Goal: Transaction & Acquisition: Purchase product/service

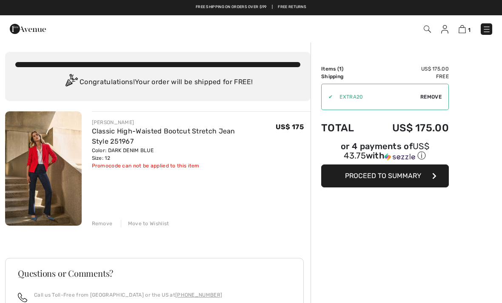
click at [485, 28] on img at bounding box center [486, 29] width 9 height 9
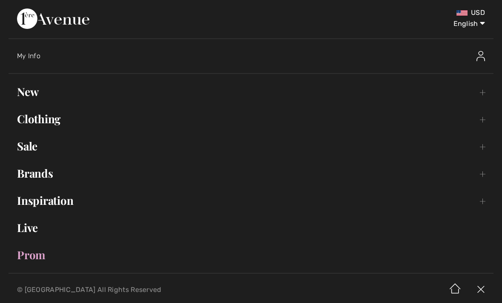
click at [36, 83] on link "New Toggle submenu" at bounding box center [251, 92] width 485 height 19
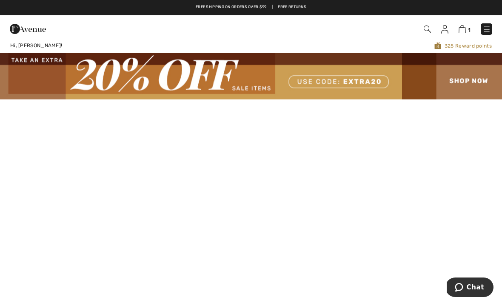
click at [484, 30] on img at bounding box center [486, 29] width 9 height 9
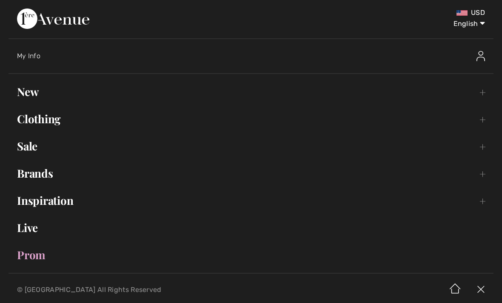
click at [25, 145] on link "Sale Toggle submenu" at bounding box center [251, 146] width 485 height 19
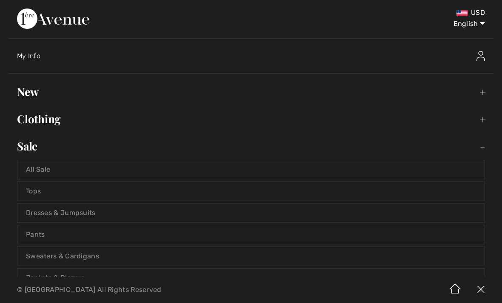
click at [56, 171] on link "All Sale" at bounding box center [250, 169] width 467 height 19
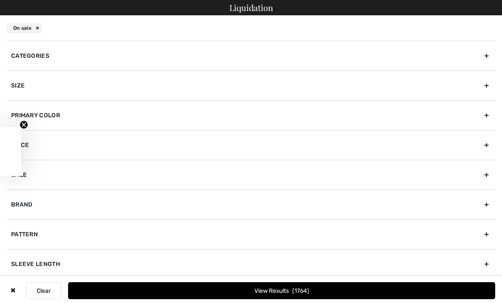
checkbox input "true"
click at [99, 84] on div "Size" at bounding box center [251, 86] width 488 height 30
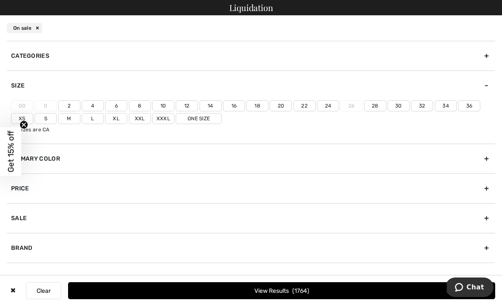
click at [187, 102] on label "12" at bounding box center [187, 105] width 22 height 11
click at [0, 0] on input"] "12" at bounding box center [0, 0] width 0 height 0
click at [290, 288] on button "View Results 454" at bounding box center [281, 290] width 427 height 17
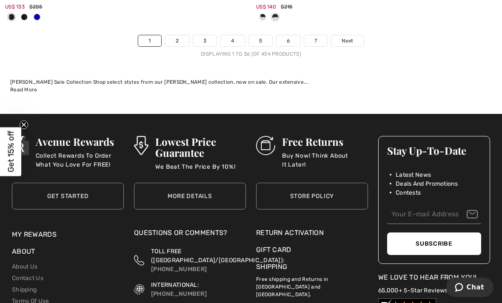
scroll to position [7605, 0]
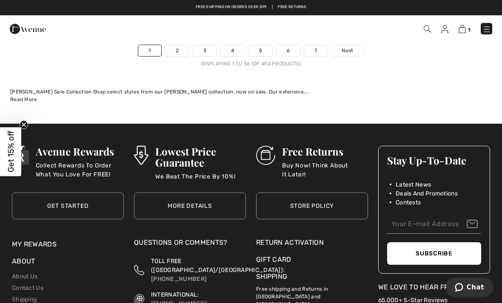
click at [352, 48] on span "Next" at bounding box center [347, 51] width 11 height 8
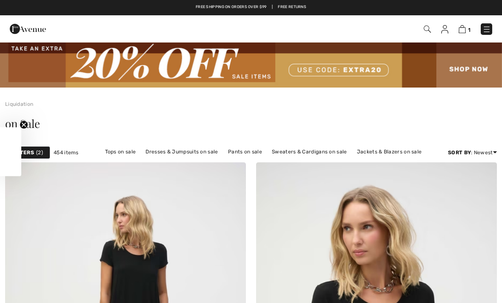
checkbox input "true"
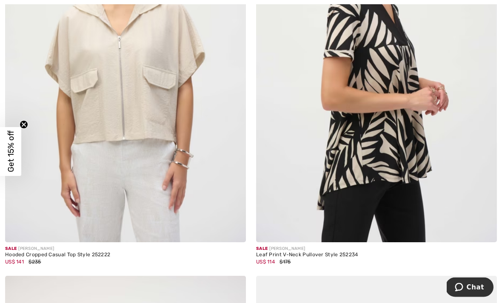
scroll to position [1071, 0]
click at [368, 57] on img at bounding box center [376, 61] width 241 height 361
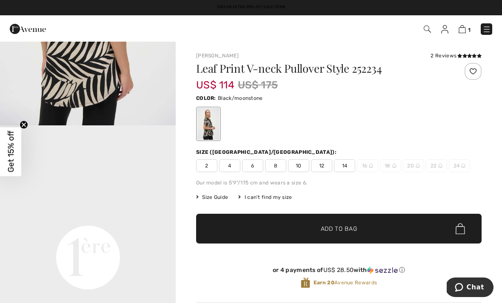
scroll to position [439, 0]
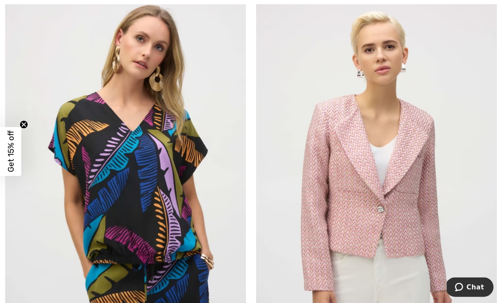
scroll to position [6384, 0]
click at [344, 168] on img at bounding box center [376, 165] width 241 height 361
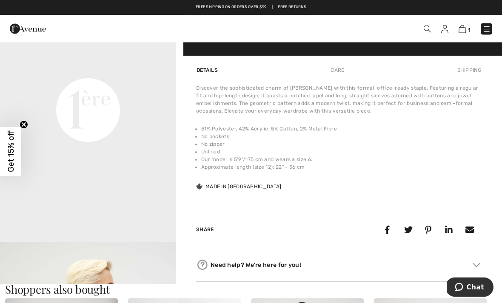
scroll to position [590, 0]
click at [48, 66] on video "Your browser does not support the video tag." at bounding box center [88, 22] width 176 height 88
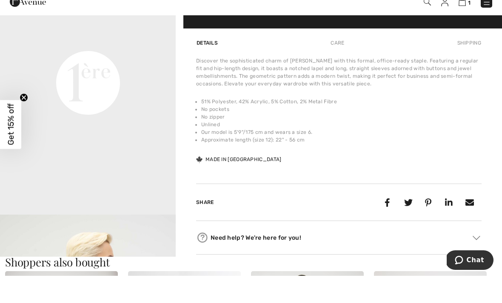
scroll to position [618, 0]
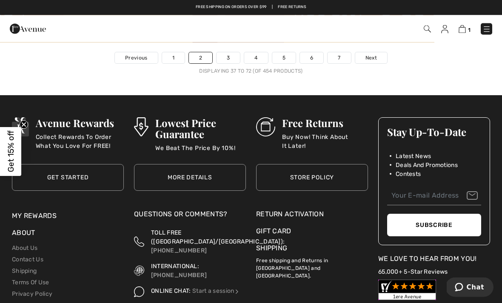
scroll to position [7487, 0]
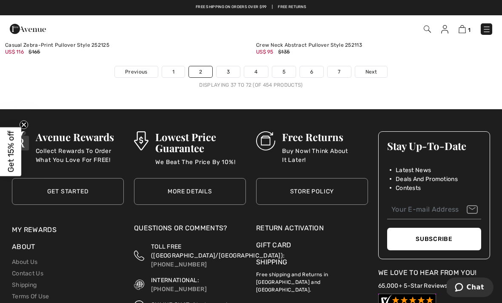
click at [368, 68] on span "Next" at bounding box center [370, 72] width 11 height 8
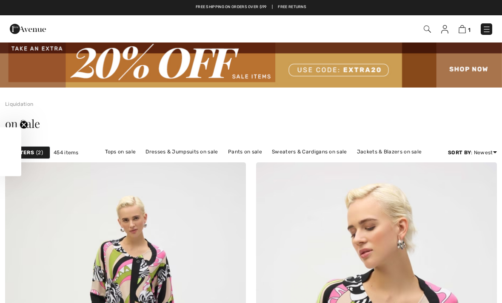
checkbox input "true"
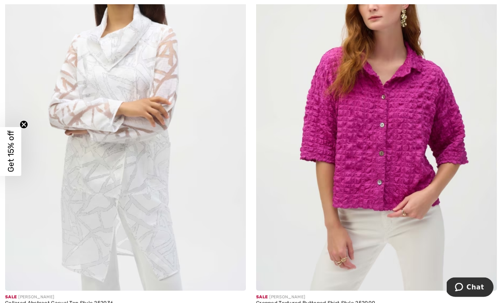
scroll to position [1839, 0]
click at [376, 170] on img at bounding box center [376, 110] width 241 height 361
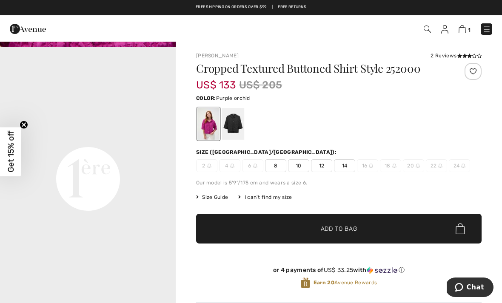
scroll to position [523, 0]
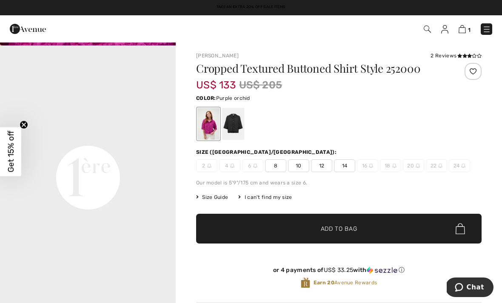
click at [450, 53] on div "2 Reviews" at bounding box center [456, 56] width 51 height 8
click at [464, 51] on div "[PERSON_NAME] 2 Reviews 2 Reviews Cropped Textured Buttoned Shirt Style 252000 …" at bounding box center [339, 278] width 326 height 473
click at [453, 54] on div "2 Reviews" at bounding box center [456, 56] width 51 height 8
click at [465, 54] on icon at bounding box center [464, 56] width 5 height 4
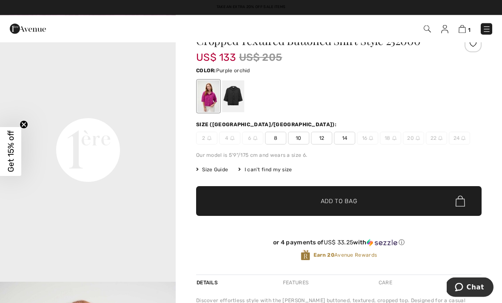
scroll to position [23, 0]
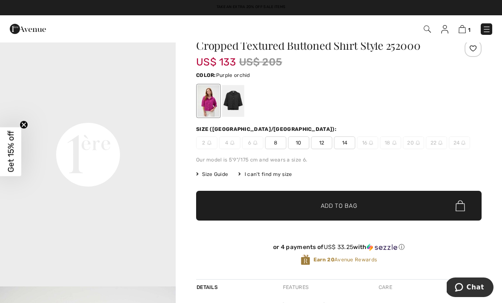
click at [300, 136] on div "Size (CA/US): 2 4 6 8 10 12 14 16 18 20 22 24" at bounding box center [338, 137] width 285 height 24
click at [299, 141] on span "10" at bounding box center [298, 143] width 21 height 13
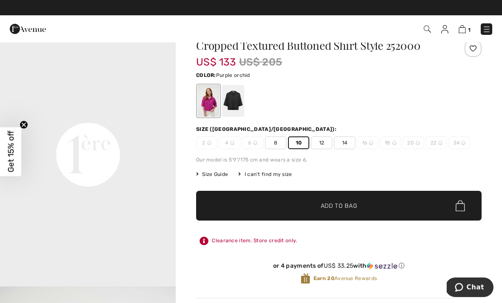
click at [233, 99] on div at bounding box center [233, 101] width 22 height 32
click at [231, 107] on div at bounding box center [233, 101] width 22 height 32
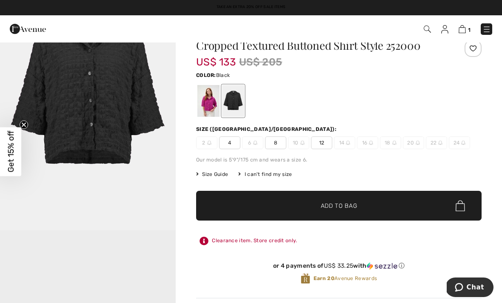
scroll to position [0, 0]
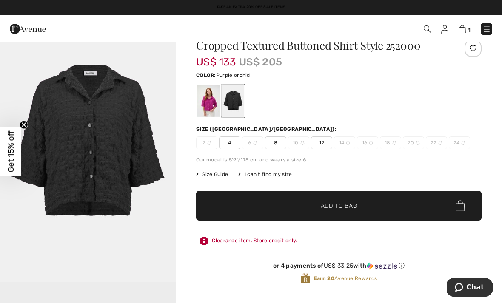
click at [207, 104] on div at bounding box center [208, 101] width 22 height 32
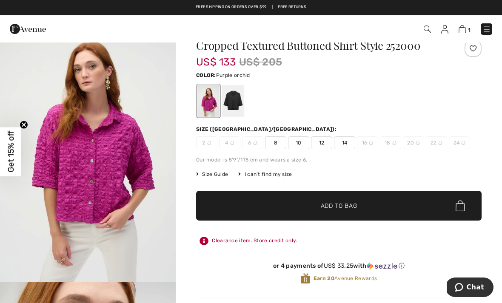
click at [299, 143] on span "10" at bounding box center [298, 143] width 21 height 13
click at [347, 203] on span "Add to Bag" at bounding box center [339, 206] width 37 height 9
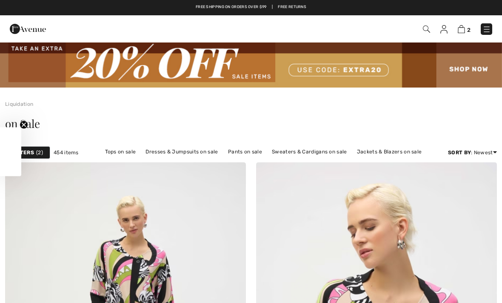
checkbox input "true"
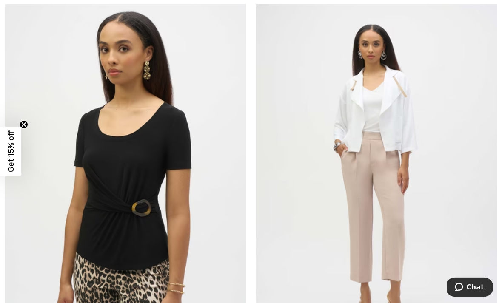
scroll to position [3868, 0]
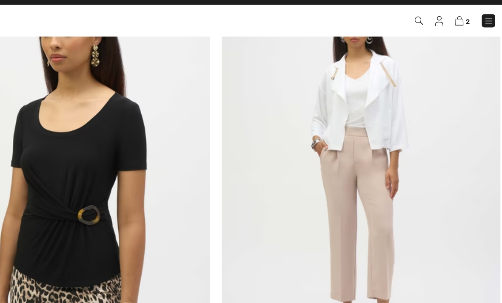
click at [328, 96] on img at bounding box center [376, 161] width 241 height 361
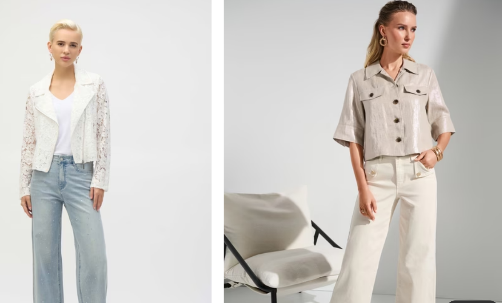
scroll to position [6745, 0]
click at [336, 103] on img at bounding box center [376, 186] width 241 height 361
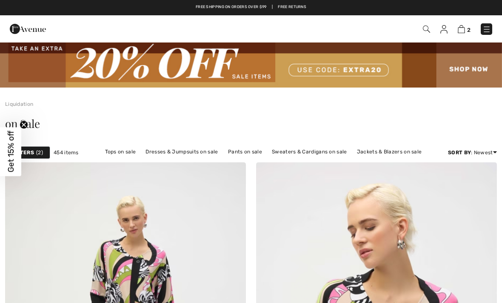
scroll to position [6774, 0]
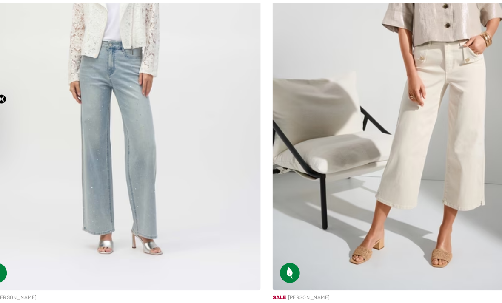
checkbox input "true"
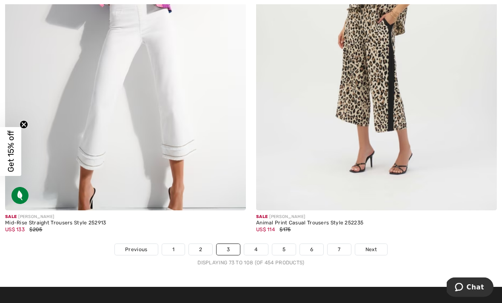
scroll to position [7295, 0]
click at [373, 247] on span "Next" at bounding box center [370, 250] width 11 height 8
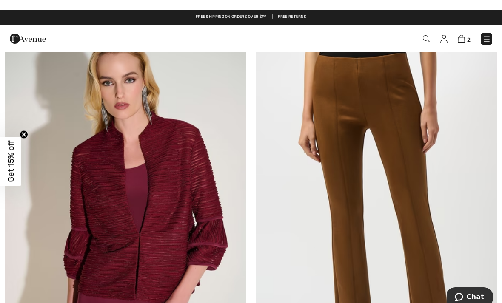
scroll to position [3404, 0]
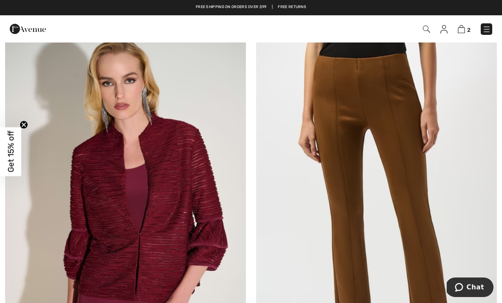
click at [153, 222] on img at bounding box center [125, 217] width 241 height 361
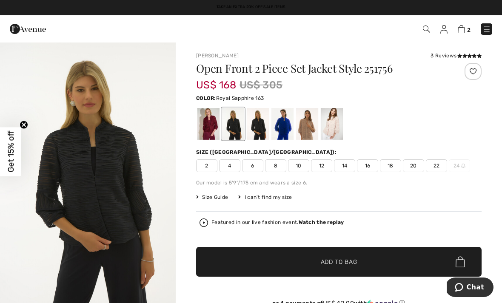
click at [285, 129] on div at bounding box center [282, 124] width 22 height 32
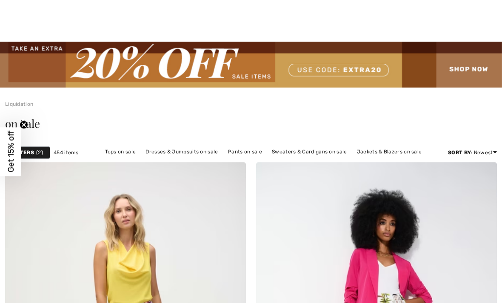
checkbox input "true"
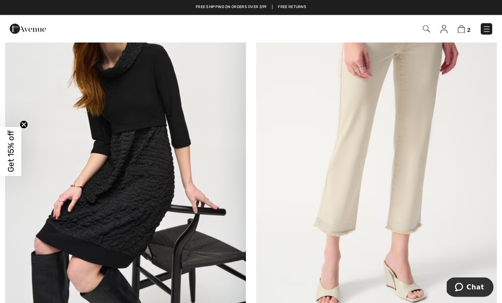
scroll to position [3871, 0]
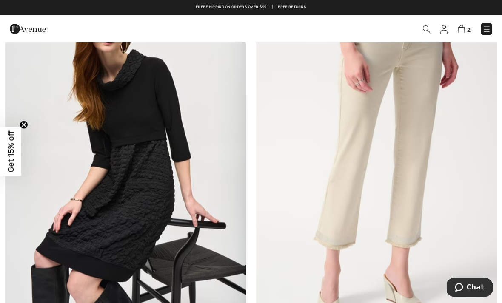
click at [130, 137] on img at bounding box center [125, 158] width 241 height 361
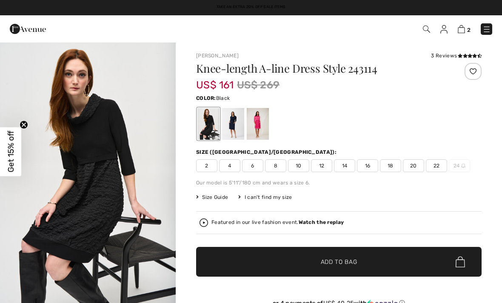
checkbox input "true"
click at [232, 128] on div at bounding box center [233, 124] width 22 height 32
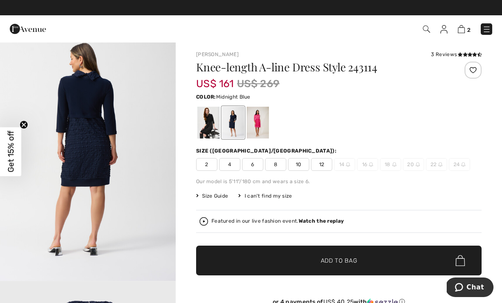
scroll to position [1129, 0]
click at [316, 225] on div "Featured in our live fashion event. Watch the replay" at bounding box center [339, 221] width 279 height 9
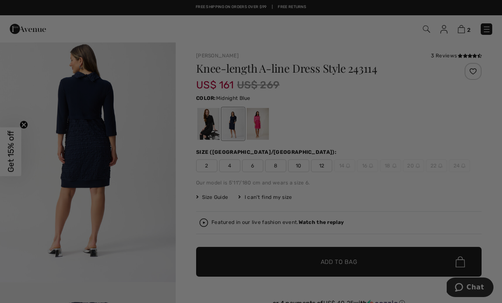
scroll to position [0, 0]
click at [331, 225] on div "Live video shopping" at bounding box center [251, 151] width 502 height 303
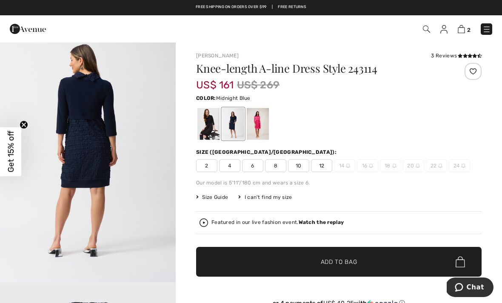
click at [316, 225] on strong "Watch the replay" at bounding box center [322, 223] width 46 height 6
click at [234, 129] on div at bounding box center [233, 124] width 22 height 32
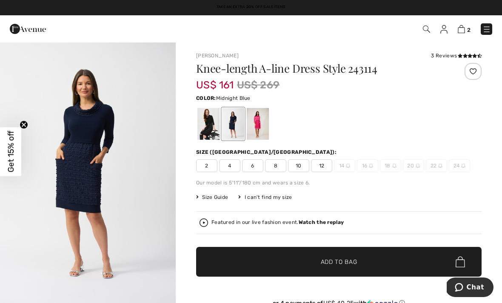
click at [208, 128] on div at bounding box center [208, 124] width 22 height 32
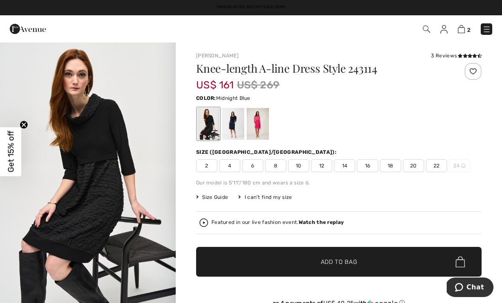
click at [232, 129] on div at bounding box center [233, 124] width 22 height 32
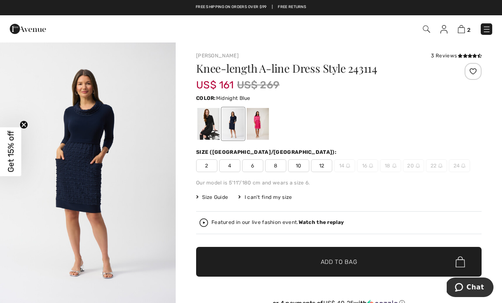
click at [326, 163] on span "12" at bounding box center [321, 166] width 21 height 13
click at [336, 262] on span "Add to Bag" at bounding box center [339, 262] width 37 height 9
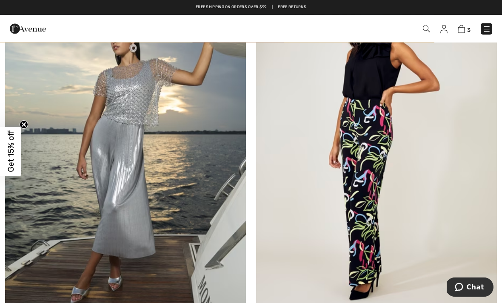
scroll to position [6021, 0]
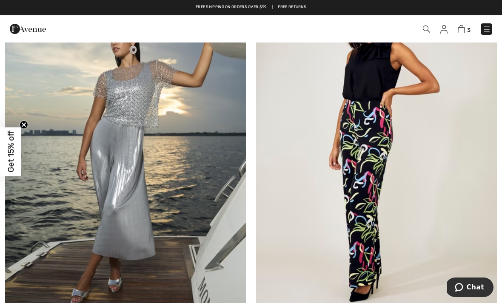
click at [366, 144] on img at bounding box center [376, 148] width 241 height 361
click at [361, 189] on img at bounding box center [376, 148] width 241 height 361
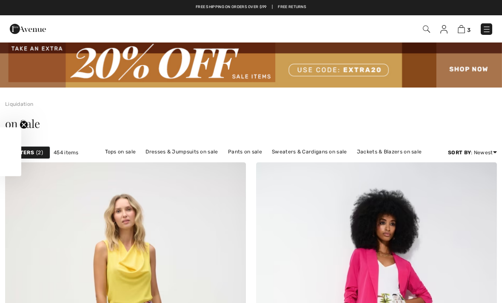
checkbox input "true"
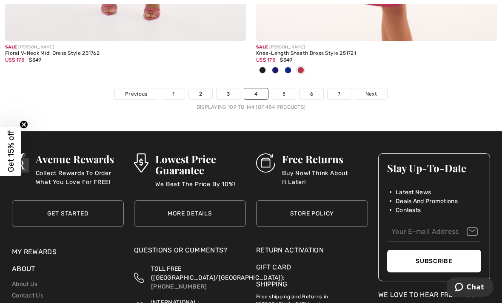
scroll to position [7521, 0]
click at [369, 90] on span "Next" at bounding box center [370, 94] width 11 height 8
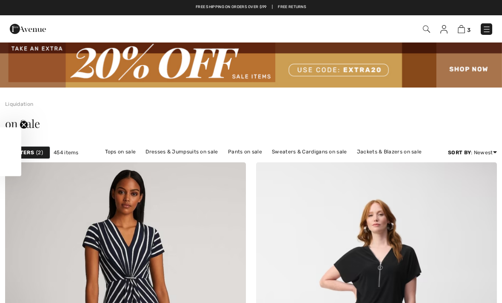
checkbox input "true"
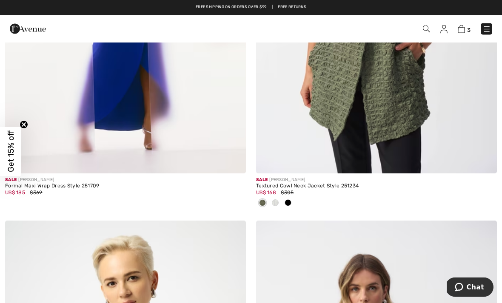
scroll to position [1563, 0]
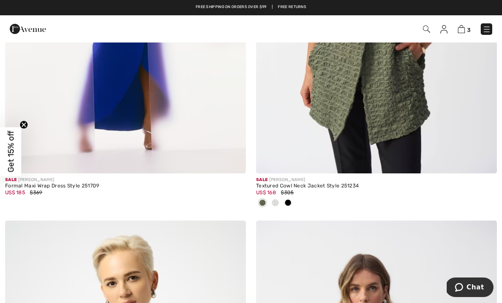
click at [278, 198] on div at bounding box center [275, 204] width 13 height 14
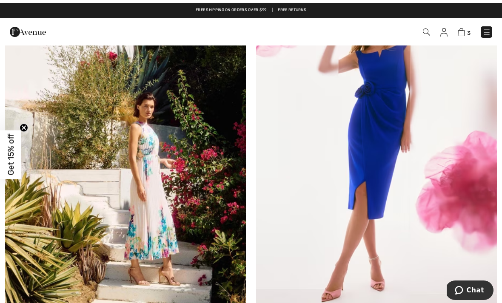
scroll to position [5240, 0]
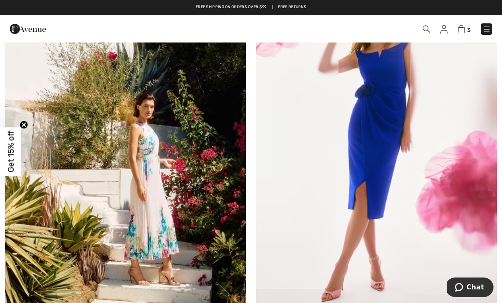
click at [148, 235] on img at bounding box center [125, 154] width 241 height 361
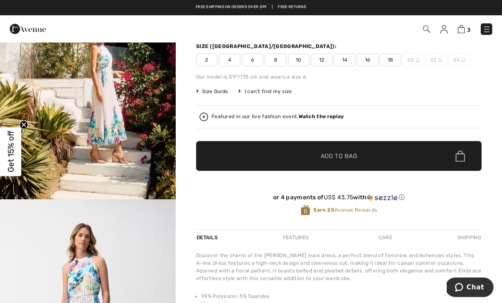
scroll to position [104, 0]
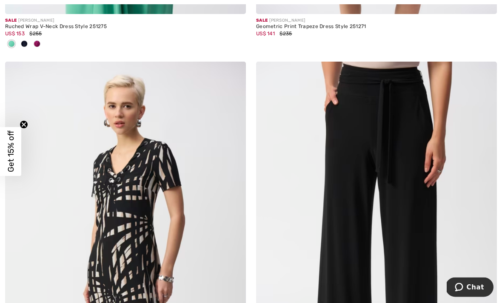
scroll to position [5975, 0]
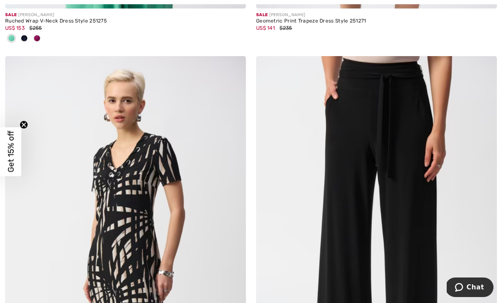
click at [416, 234] on img at bounding box center [376, 236] width 241 height 361
click at [416, 205] on img at bounding box center [376, 236] width 241 height 361
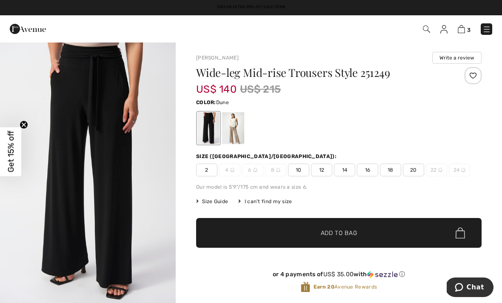
click at [232, 138] on div at bounding box center [233, 128] width 22 height 32
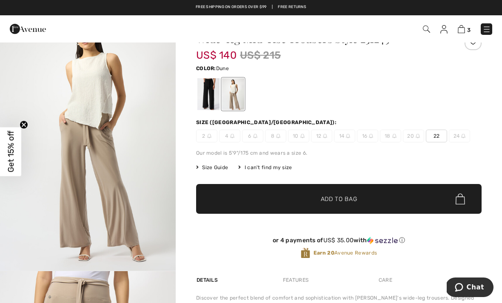
scroll to position [20, 0]
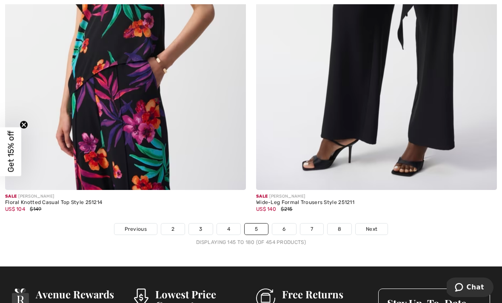
scroll to position [7417, 0]
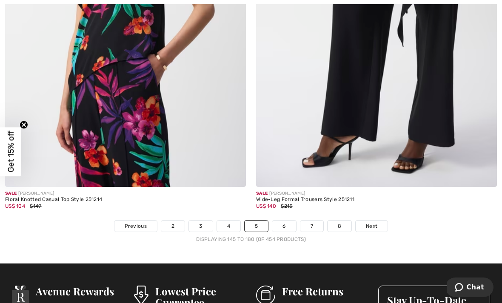
click at [369, 222] on span "Next" at bounding box center [371, 226] width 11 height 8
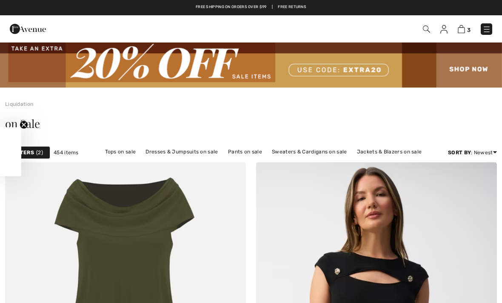
checkbox input "true"
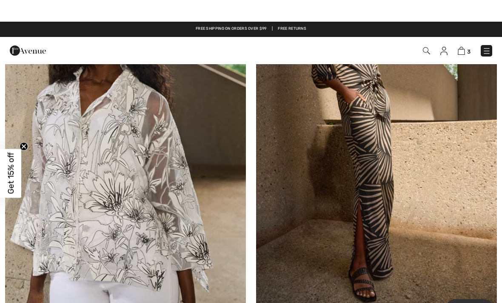
scroll to position [4293, 0]
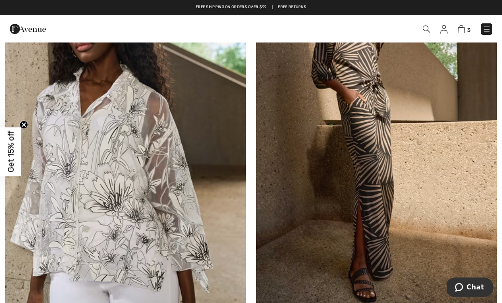
click at [128, 245] on img at bounding box center [125, 131] width 241 height 361
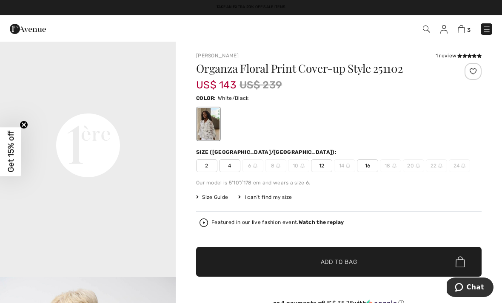
scroll to position [535, 0]
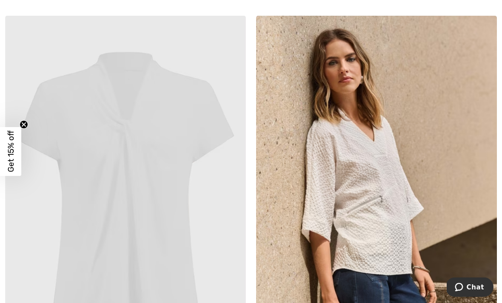
scroll to position [6340, 0]
click at [392, 240] on img at bounding box center [376, 195] width 241 height 361
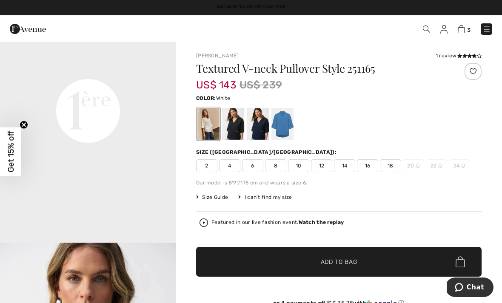
scroll to position [589, 0]
click at [285, 123] on div at bounding box center [282, 124] width 22 height 32
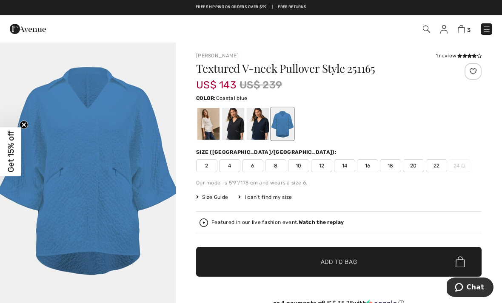
scroll to position [0, 0]
click at [264, 129] on div at bounding box center [258, 124] width 22 height 32
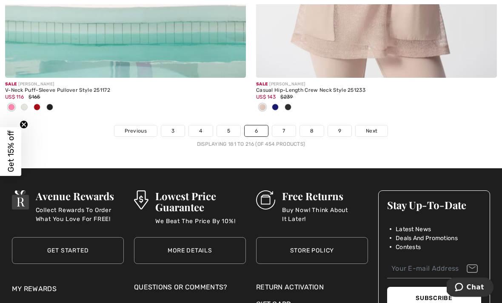
scroll to position [7448, 0]
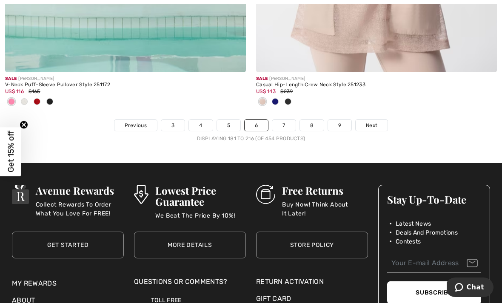
click at [371, 122] on span "Next" at bounding box center [371, 126] width 11 height 8
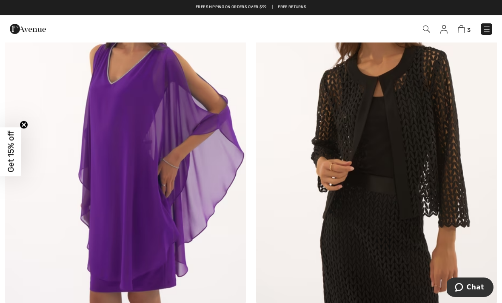
scroll to position [1021, 0]
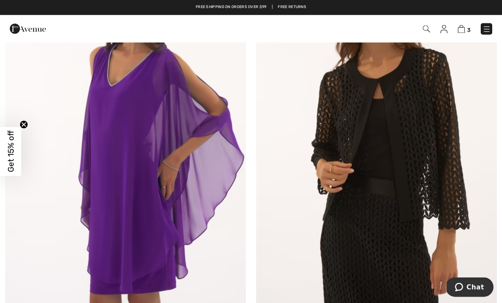
click at [440, 182] on img at bounding box center [376, 126] width 241 height 361
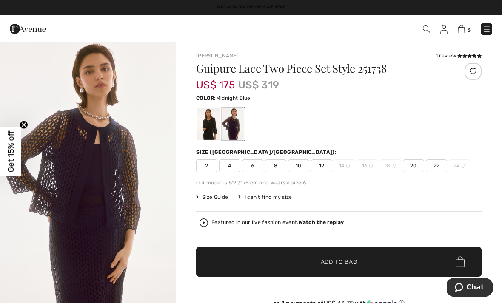
click at [208, 127] on div at bounding box center [208, 124] width 22 height 32
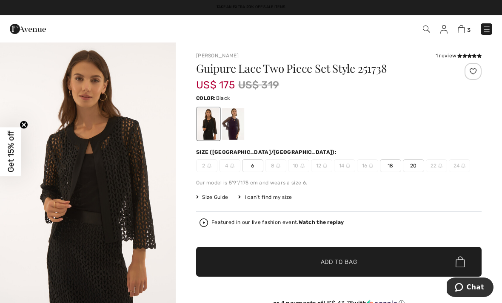
click at [235, 128] on div at bounding box center [233, 124] width 22 height 32
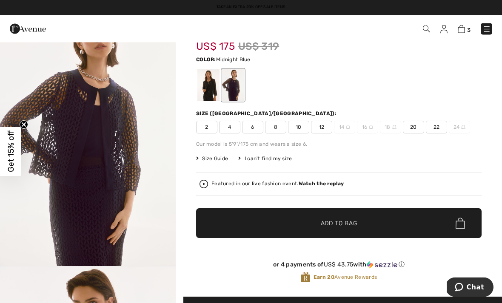
scroll to position [36, 0]
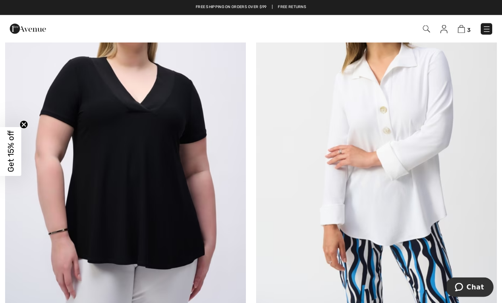
scroll to position [1806, 0]
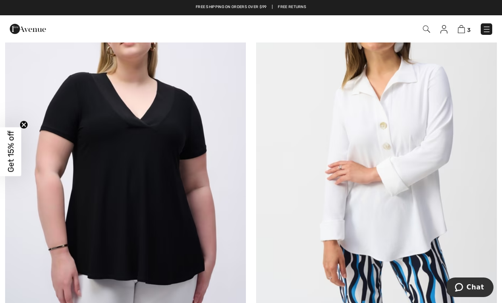
click at [404, 225] on img at bounding box center [376, 143] width 241 height 361
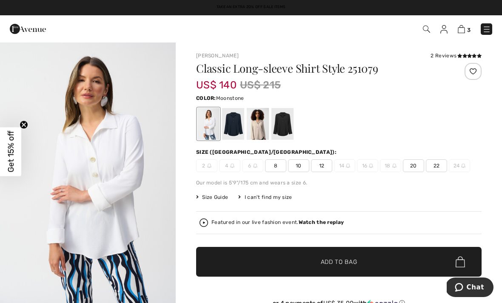
click at [260, 130] on div at bounding box center [258, 124] width 22 height 32
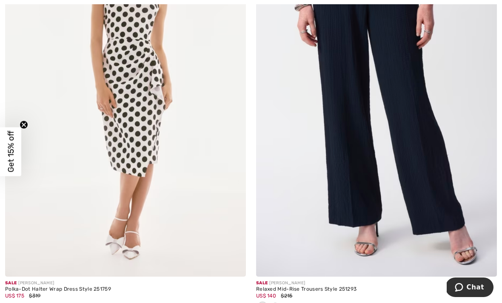
scroll to position [5277, 0]
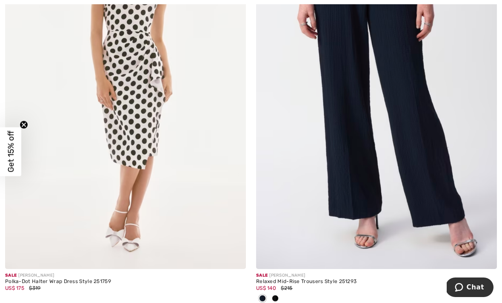
click at [412, 167] on img at bounding box center [376, 88] width 241 height 361
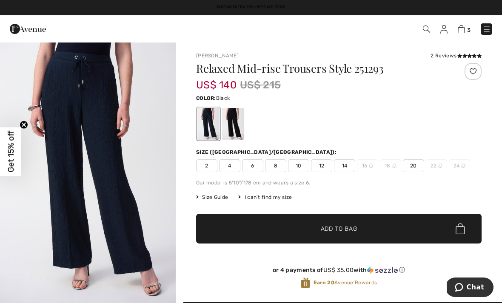
click at [232, 128] on div at bounding box center [233, 124] width 22 height 32
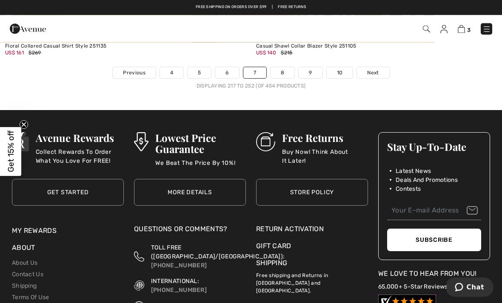
scroll to position [7552, 0]
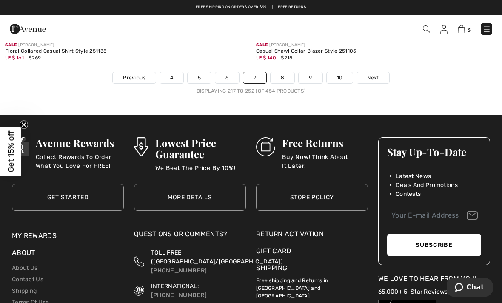
click at [374, 74] on span "Next" at bounding box center [372, 78] width 11 height 8
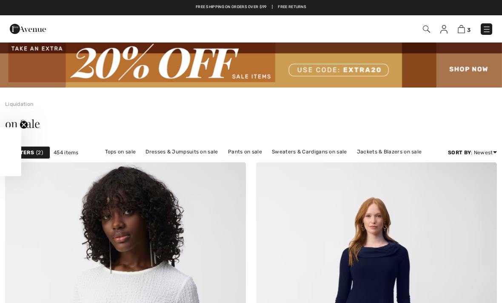
checkbox input "true"
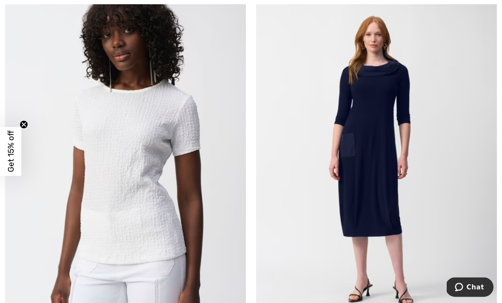
scroll to position [182, 0]
click at [157, 229] on img at bounding box center [125, 161] width 241 height 361
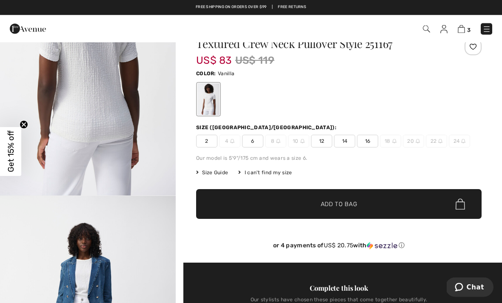
scroll to position [17, 0]
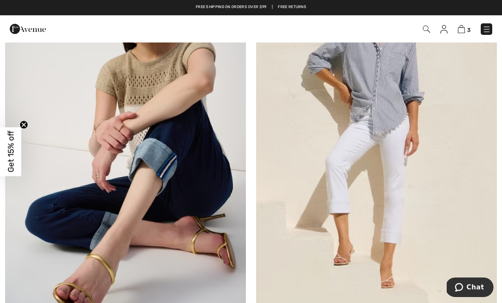
scroll to position [3956, 0]
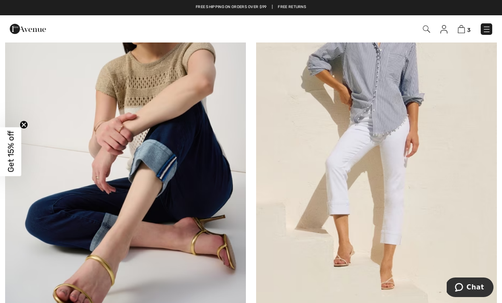
click at [187, 187] on img at bounding box center [125, 130] width 241 height 361
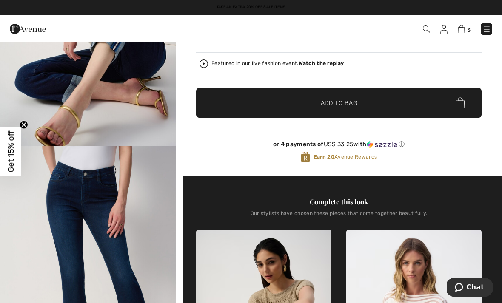
scroll to position [155, 0]
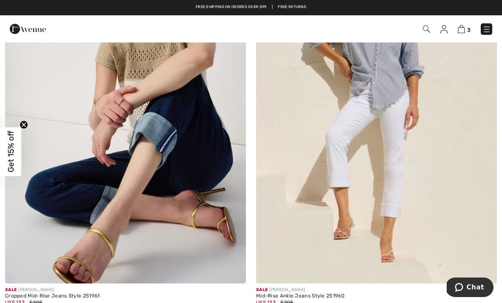
click at [389, 175] on img at bounding box center [376, 103] width 241 height 361
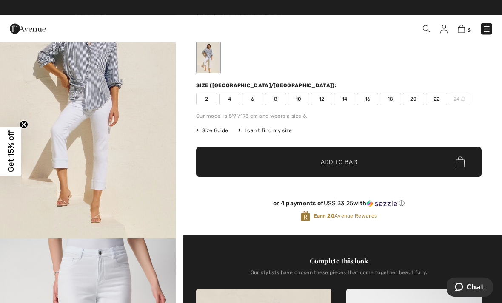
scroll to position [54, 0]
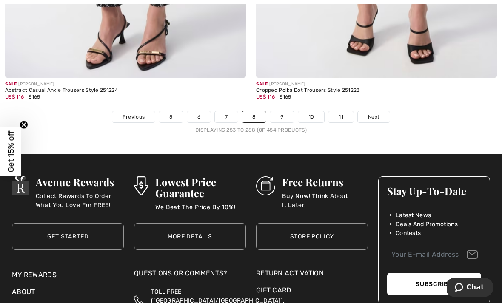
scroll to position [7548, 0]
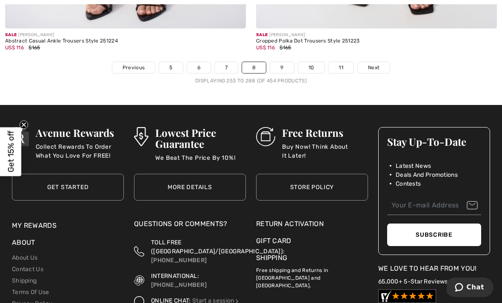
click at [376, 64] on span "Next" at bounding box center [373, 68] width 11 height 8
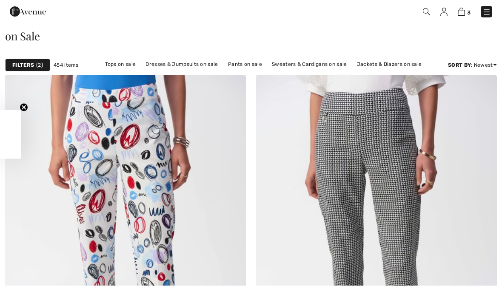
checkbox input "true"
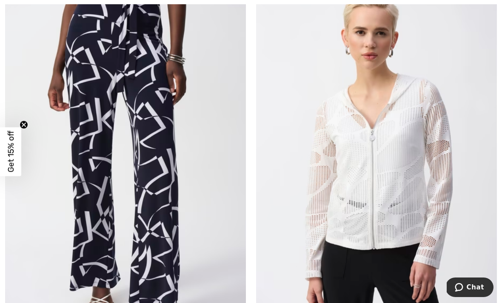
scroll to position [579, 0]
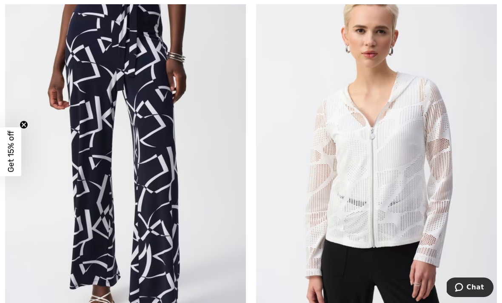
click at [394, 183] on img at bounding box center [376, 159] width 241 height 361
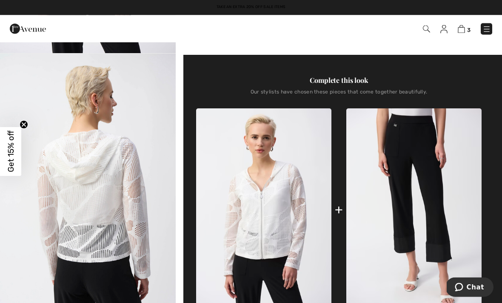
scroll to position [255, 0]
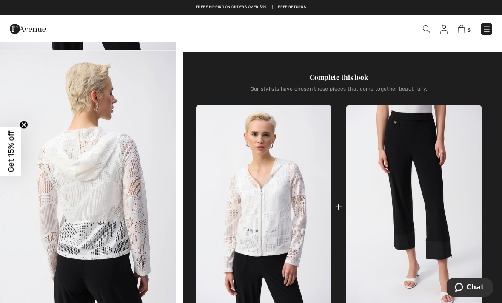
click at [118, 239] on img "2 / 5" at bounding box center [88, 182] width 176 height 263
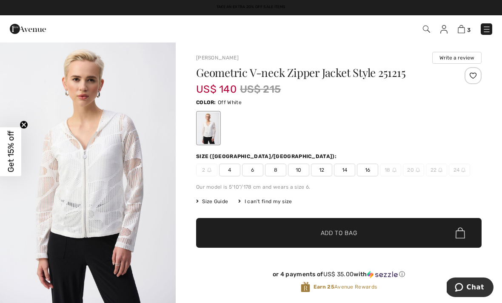
click at [322, 170] on span "12" at bounding box center [321, 170] width 21 height 13
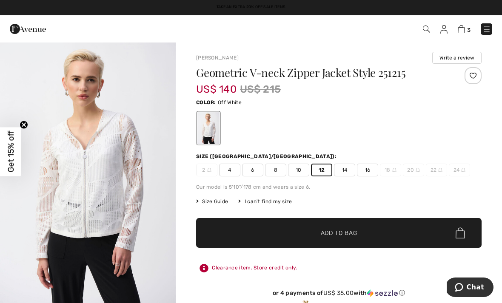
click at [338, 232] on span "Add to Bag" at bounding box center [339, 233] width 37 height 9
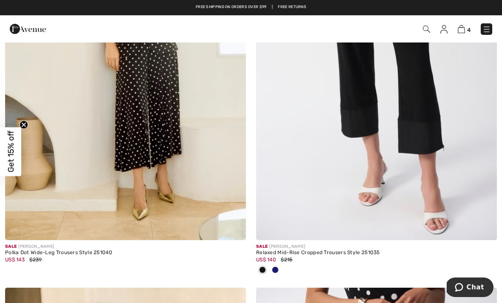
scroll to position [6095, 0]
click at [421, 146] on img at bounding box center [376, 60] width 241 height 361
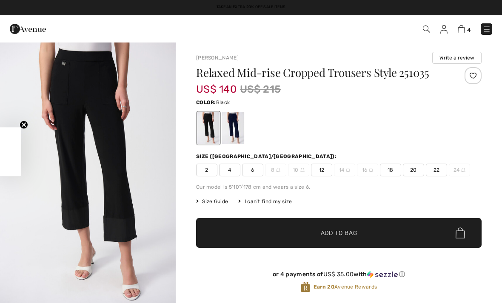
checkbox input "true"
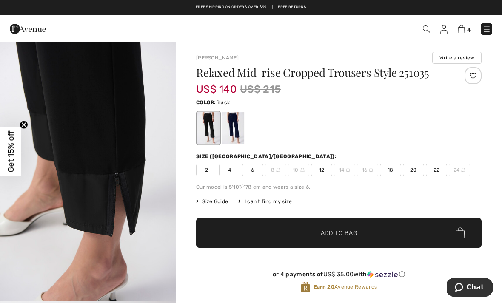
click at [235, 136] on div at bounding box center [233, 128] width 22 height 32
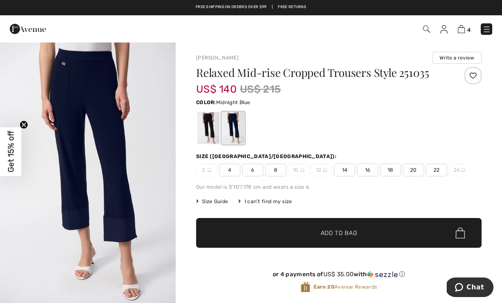
click at [201, 132] on div at bounding box center [208, 128] width 22 height 32
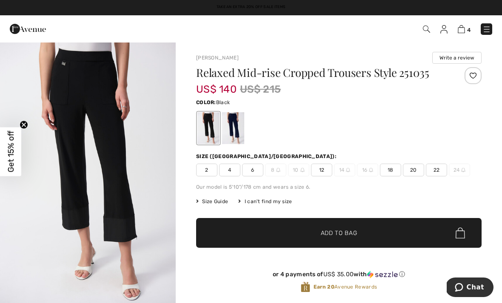
click at [323, 167] on span "12" at bounding box center [321, 170] width 21 height 13
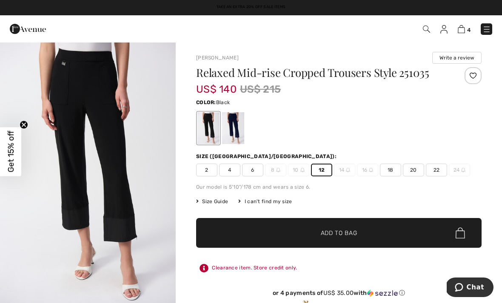
click at [343, 234] on span "Add to Bag" at bounding box center [339, 233] width 37 height 9
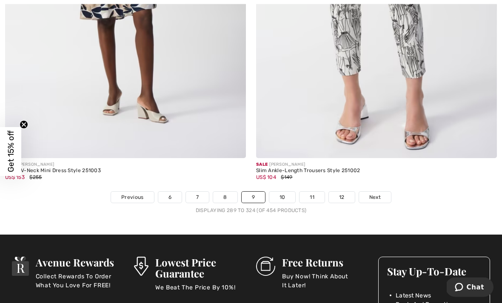
scroll to position [7390, 0]
click at [373, 194] on span "Next" at bounding box center [374, 198] width 11 height 8
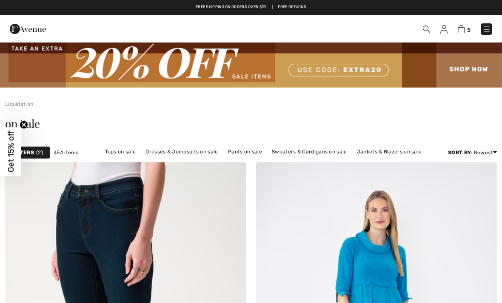
checkbox input "true"
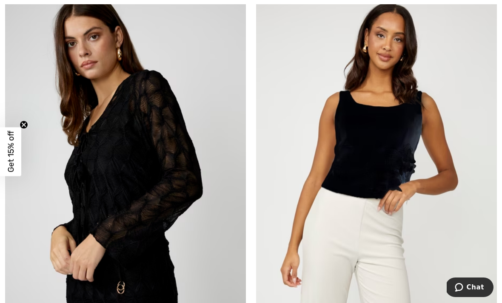
scroll to position [1777, 0]
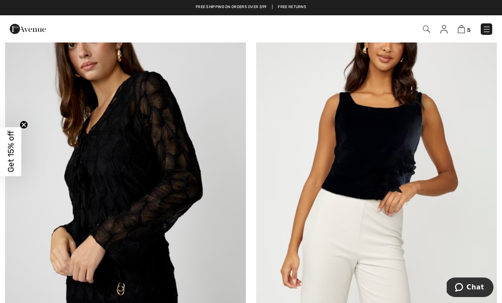
click at [358, 179] on img at bounding box center [376, 173] width 241 height 361
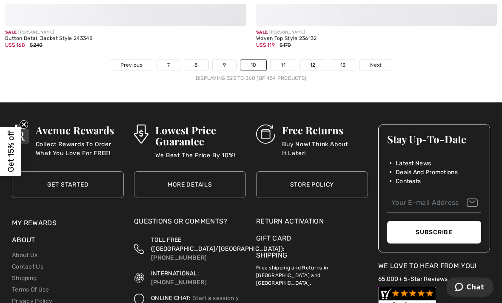
scroll to position [7527, 0]
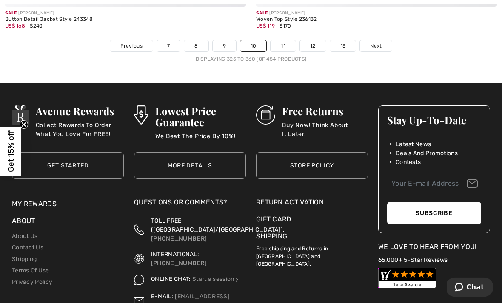
click at [374, 43] on span "Next" at bounding box center [375, 47] width 11 height 8
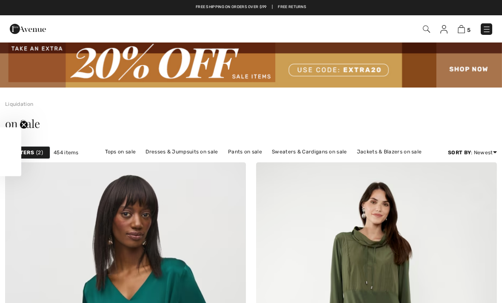
checkbox input "true"
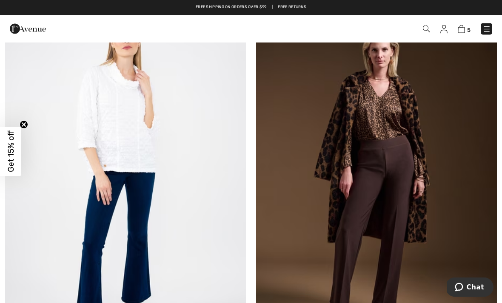
scroll to position [3875, 0]
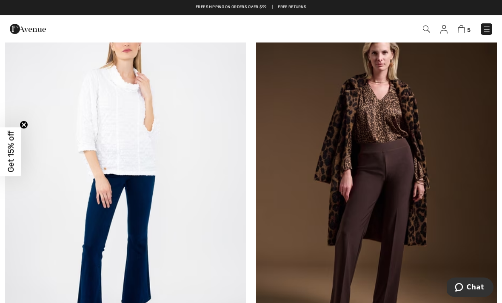
click at [127, 129] on img at bounding box center [125, 183] width 241 height 361
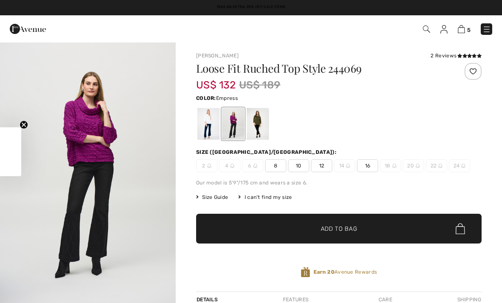
checkbox input "true"
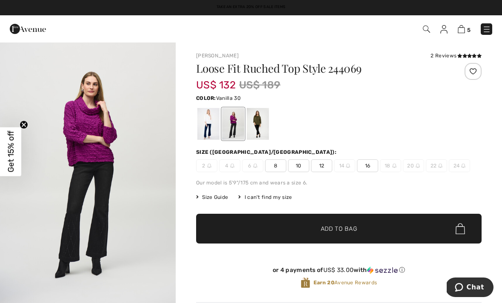
click at [207, 128] on div at bounding box center [208, 124] width 22 height 32
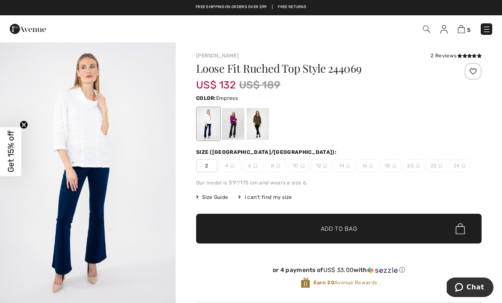
click at [234, 124] on div at bounding box center [233, 124] width 22 height 32
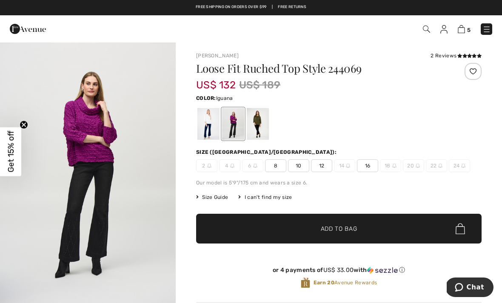
click at [256, 125] on div at bounding box center [258, 124] width 22 height 32
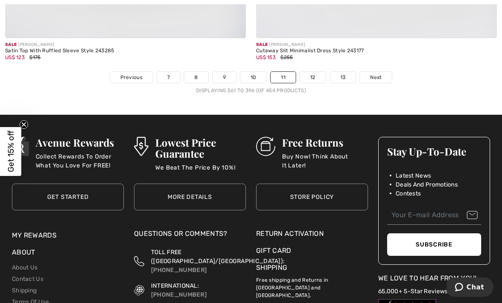
scroll to position [7530, 0]
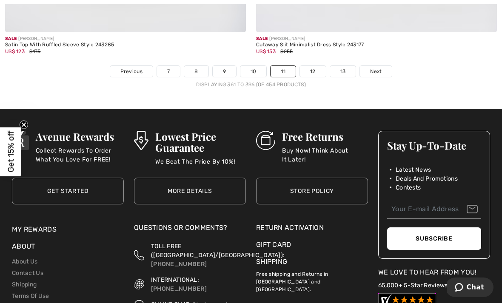
click at [373, 68] on span "Next" at bounding box center [375, 72] width 11 height 8
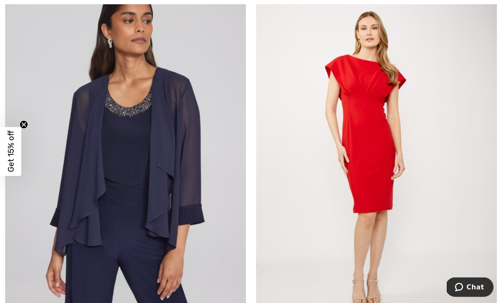
scroll to position [6831, 0]
click at [170, 218] on img at bounding box center [125, 155] width 241 height 361
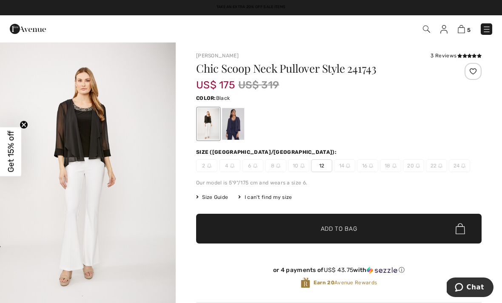
click at [206, 127] on div at bounding box center [208, 124] width 22 height 32
click at [200, 127] on div at bounding box center [208, 124] width 22 height 32
click at [231, 123] on div at bounding box center [233, 124] width 22 height 32
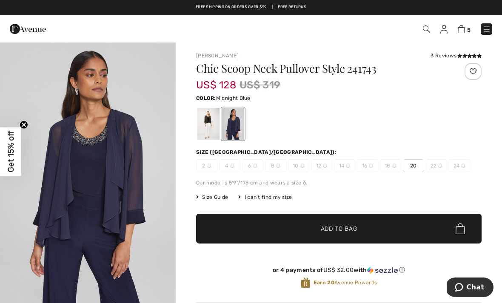
click at [206, 119] on div at bounding box center [208, 124] width 22 height 32
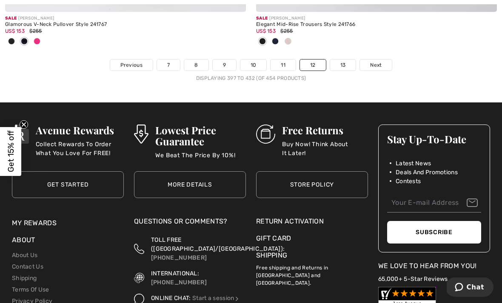
scroll to position [7564, 0]
click at [376, 61] on span "Next" at bounding box center [375, 65] width 11 height 8
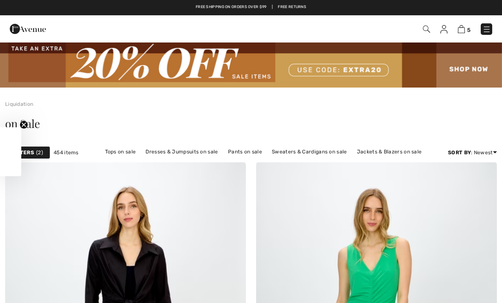
checkbox input "true"
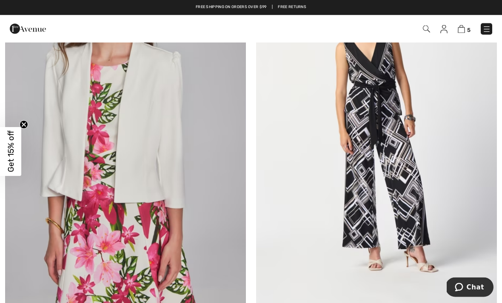
scroll to position [1832, 0]
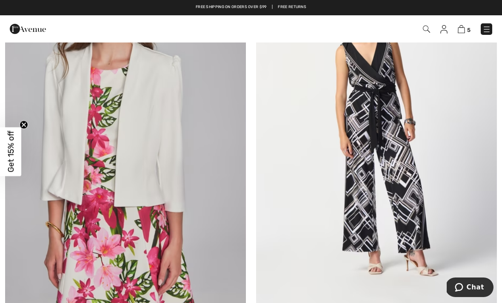
click at [151, 179] on img at bounding box center [125, 131] width 241 height 361
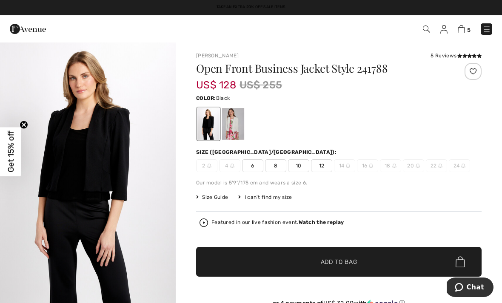
click at [208, 124] on div at bounding box center [208, 124] width 22 height 32
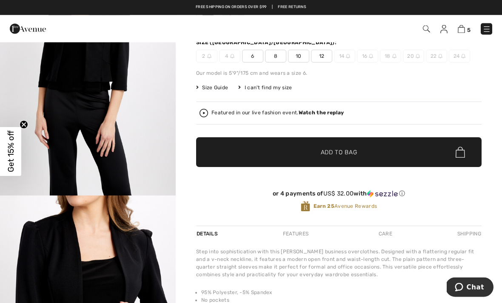
scroll to position [110, 0]
click at [318, 111] on strong "Watch the replay" at bounding box center [322, 113] width 46 height 6
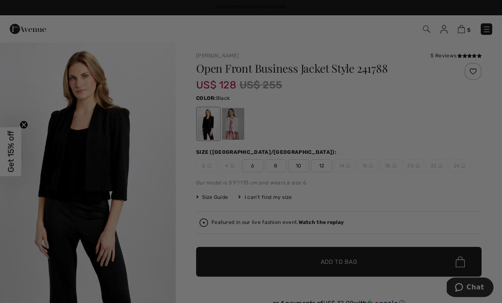
scroll to position [0, 0]
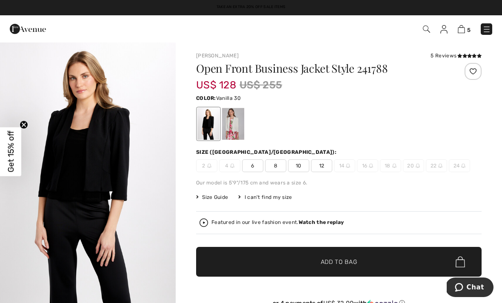
click at [234, 126] on div at bounding box center [233, 124] width 22 height 32
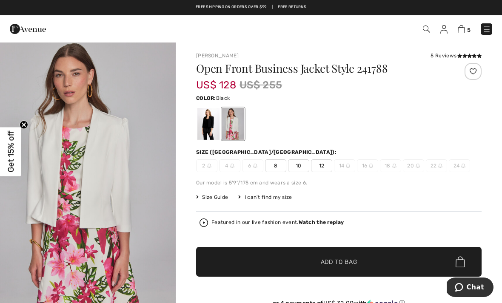
click at [208, 125] on div at bounding box center [208, 124] width 22 height 32
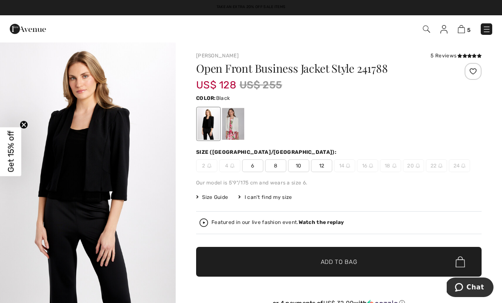
click at [321, 165] on span "12" at bounding box center [321, 166] width 21 height 13
click at [334, 265] on span "Add to Bag" at bounding box center [339, 262] width 37 height 9
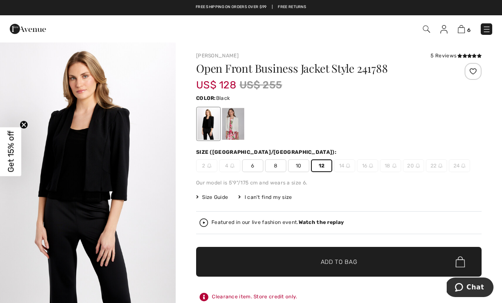
click at [233, 123] on div at bounding box center [233, 124] width 22 height 32
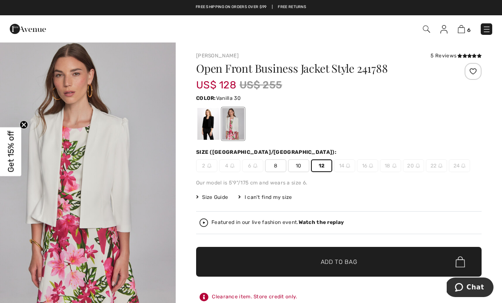
click at [334, 263] on span "Add to Bag" at bounding box center [339, 262] width 37 height 9
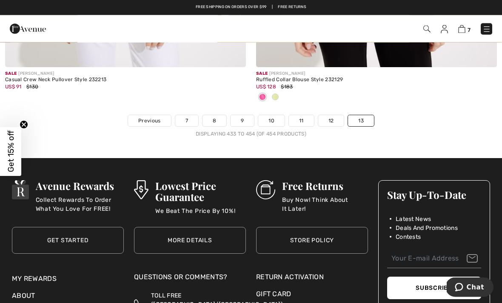
scroll to position [4594, 0]
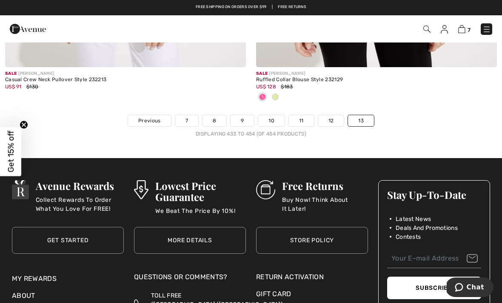
click at [361, 115] on link "13" at bounding box center [361, 120] width 26 height 11
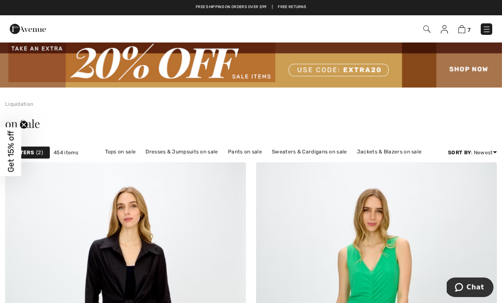
click at [460, 28] on img at bounding box center [461, 29] width 7 height 8
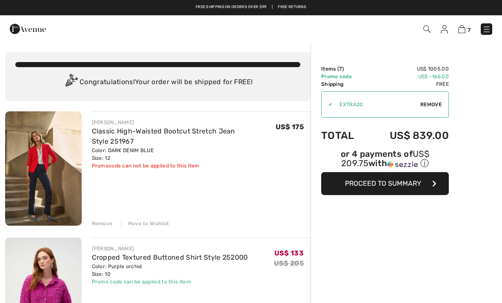
click at [485, 27] on img at bounding box center [486, 29] width 9 height 9
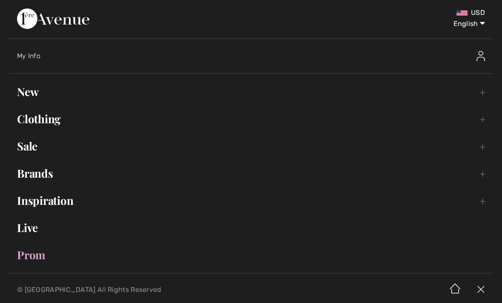
click at [35, 55] on span "My Info" at bounding box center [28, 56] width 23 height 8
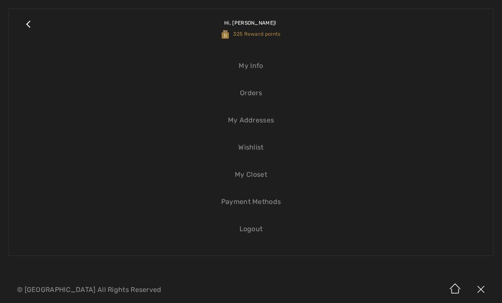
click at [234, 34] on span "325 Reward points" at bounding box center [251, 34] width 59 height 6
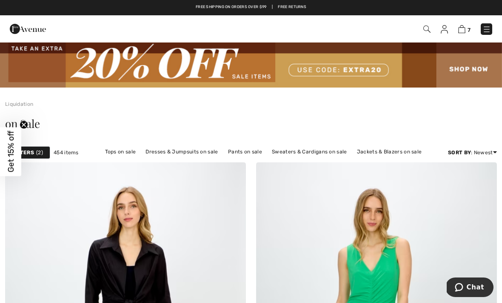
click at [463, 30] on img at bounding box center [461, 29] width 7 height 8
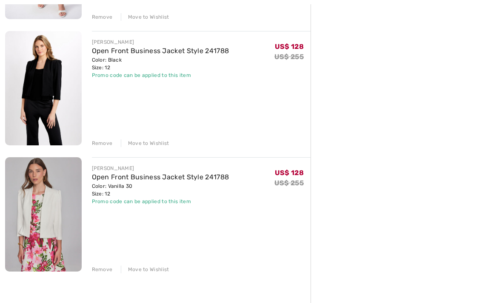
scroll to position [712, 0]
click at [145, 178] on link "Open Front Business Jacket Style 241788" at bounding box center [160, 178] width 137 height 8
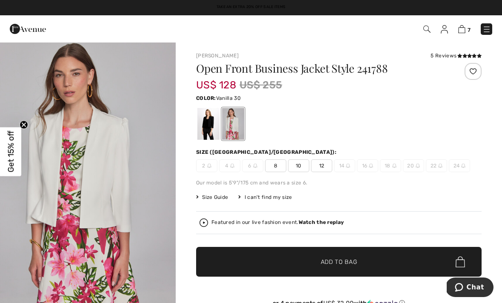
click at [465, 57] on icon at bounding box center [464, 56] width 5 height 4
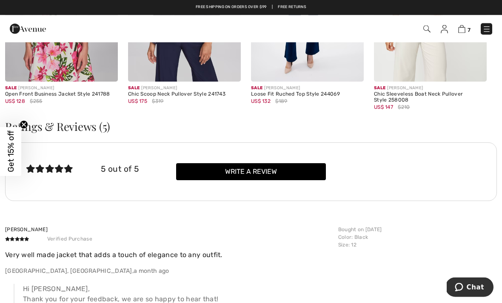
scroll to position [1098, 0]
click at [459, 29] on img at bounding box center [461, 29] width 7 height 8
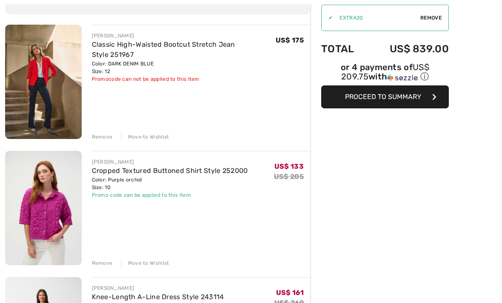
scroll to position [88, 0]
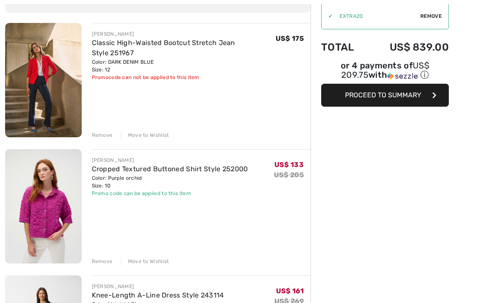
click at [106, 260] on div "Remove" at bounding box center [102, 262] width 21 height 8
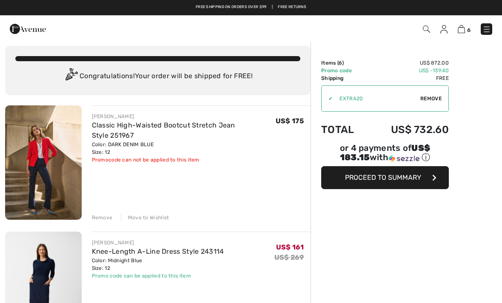
scroll to position [0, 0]
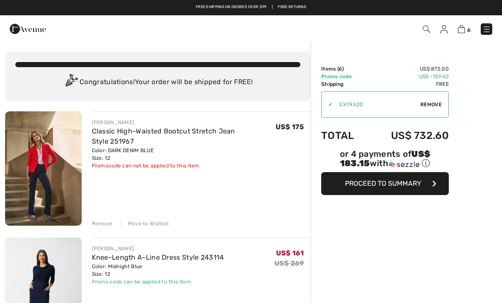
click at [401, 183] on span "Proceed to Summary" at bounding box center [383, 184] width 76 height 8
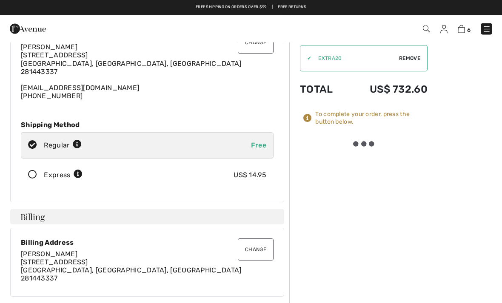
scroll to position [37, 0]
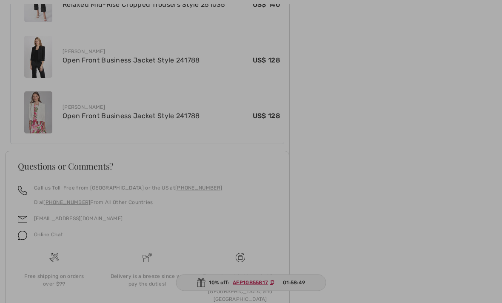
scroll to position [696, 0]
